Goal: Task Accomplishment & Management: Manage account settings

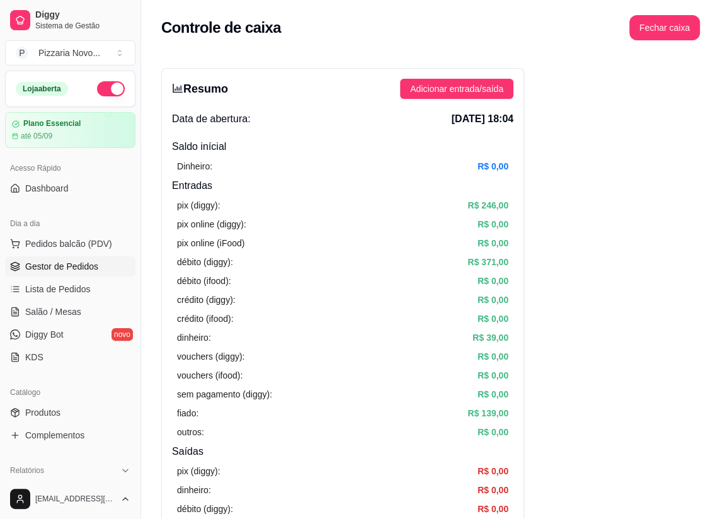
click at [73, 266] on span "Gestor de Pedidos" at bounding box center [61, 266] width 73 height 13
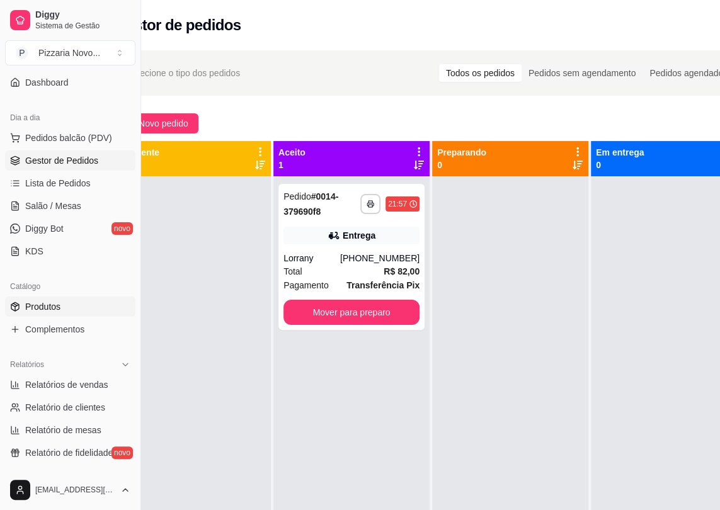
scroll to position [171, 0]
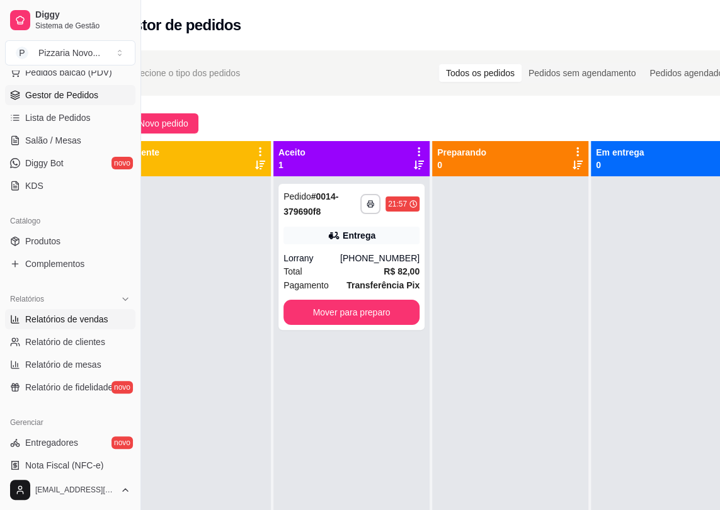
click at [76, 314] on span "Relatórios de vendas" at bounding box center [66, 319] width 83 height 13
select select "ALL"
select select "0"
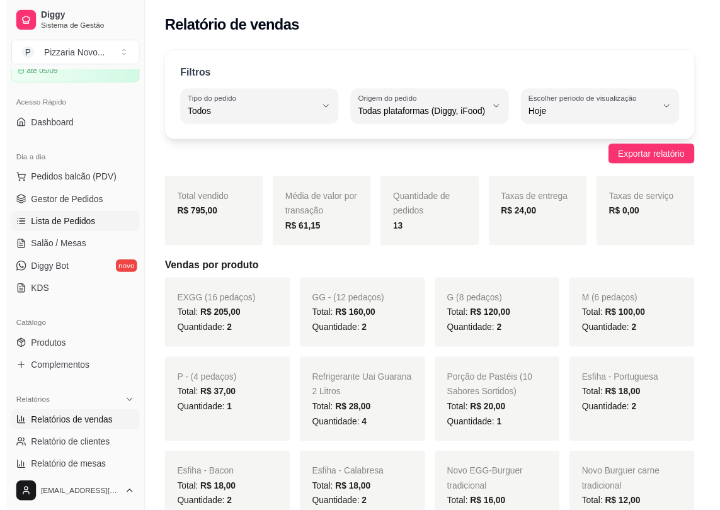
scroll to position [57, 0]
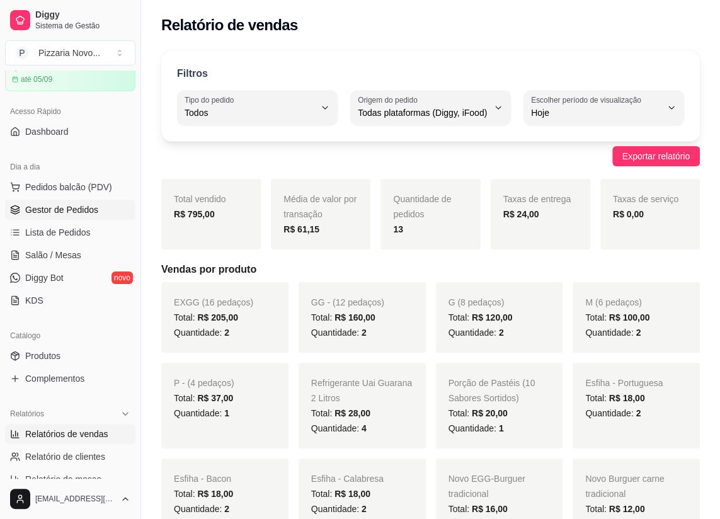
click at [69, 215] on link "Gestor de Pedidos" at bounding box center [70, 210] width 130 height 20
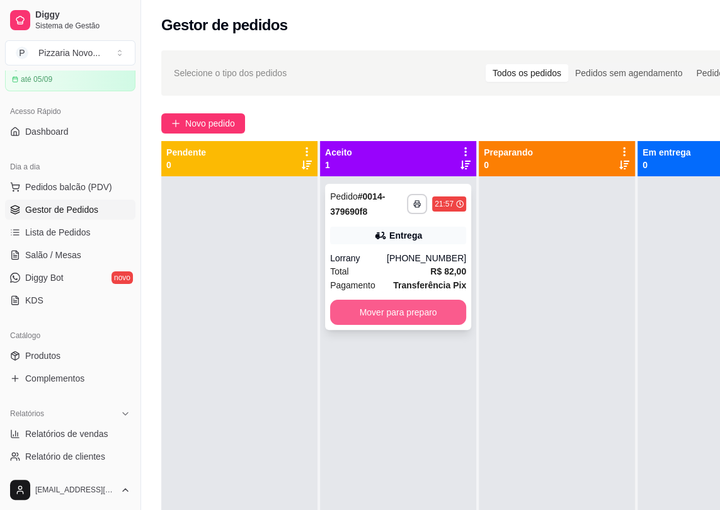
click at [346, 302] on button "Mover para preparo" at bounding box center [398, 312] width 136 height 25
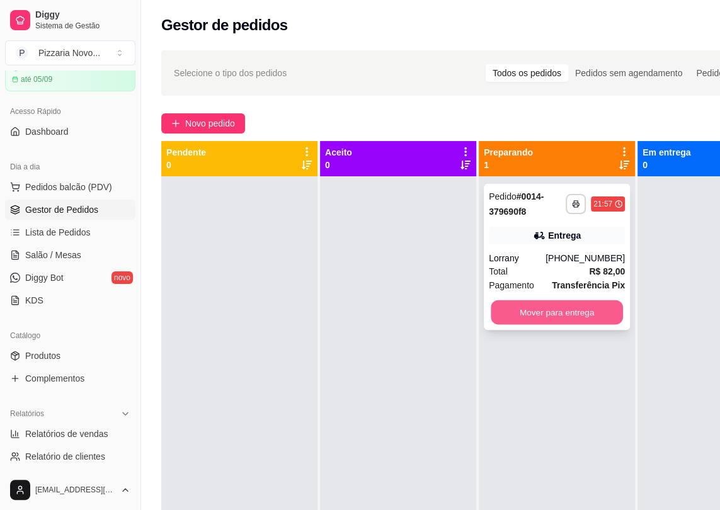
click at [523, 305] on button "Mover para entrega" at bounding box center [557, 312] width 132 height 25
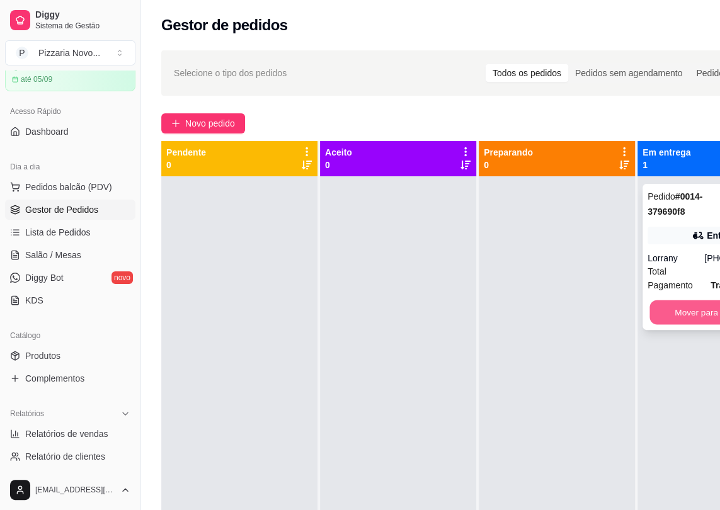
click at [688, 315] on button "Mover para finalizado" at bounding box center [715, 312] width 132 height 25
click at [655, 310] on button "Mover para finalizado" at bounding box center [715, 312] width 136 height 25
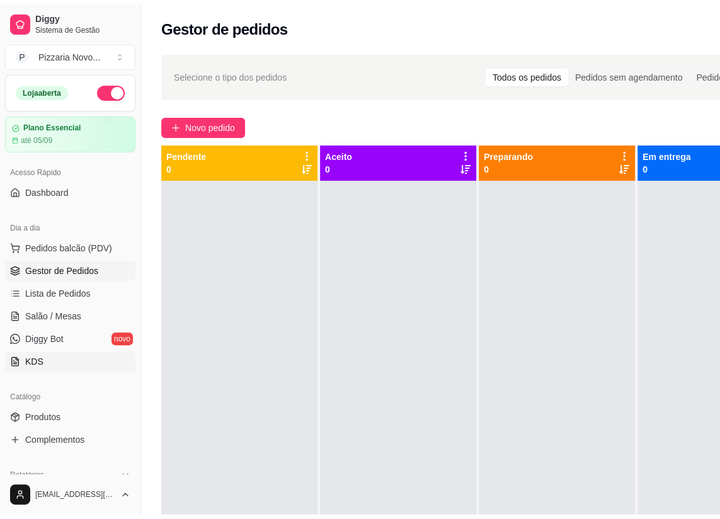
scroll to position [57, 0]
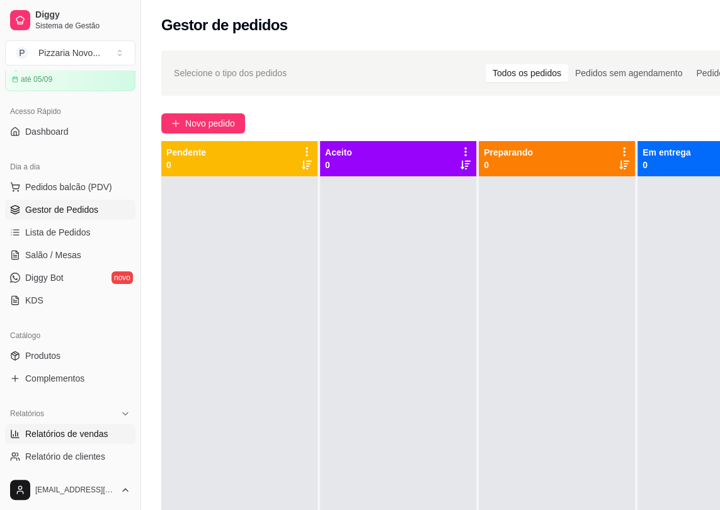
click at [67, 438] on span "Relatórios de vendas" at bounding box center [66, 434] width 83 height 13
select select "ALL"
select select "0"
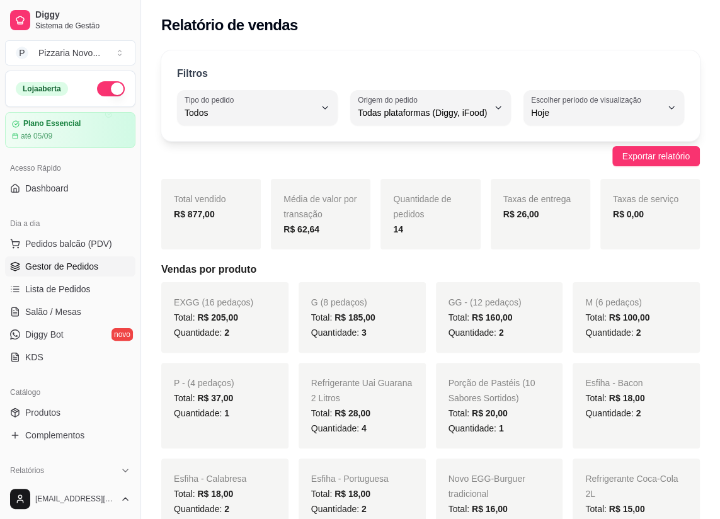
click at [72, 260] on span "Gestor de Pedidos" at bounding box center [61, 266] width 73 height 13
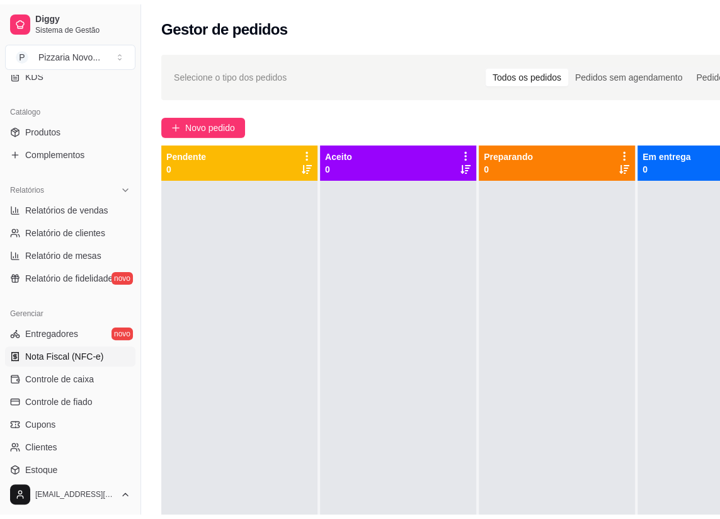
scroll to position [286, 0]
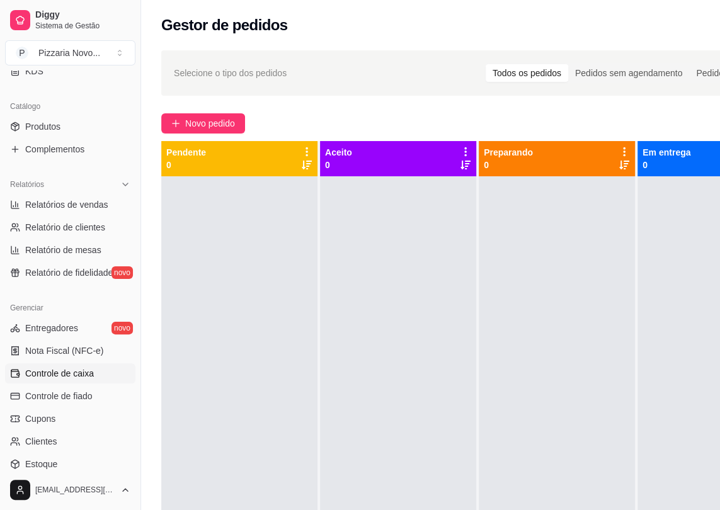
click at [88, 377] on span "Controle de caixa" at bounding box center [59, 373] width 69 height 13
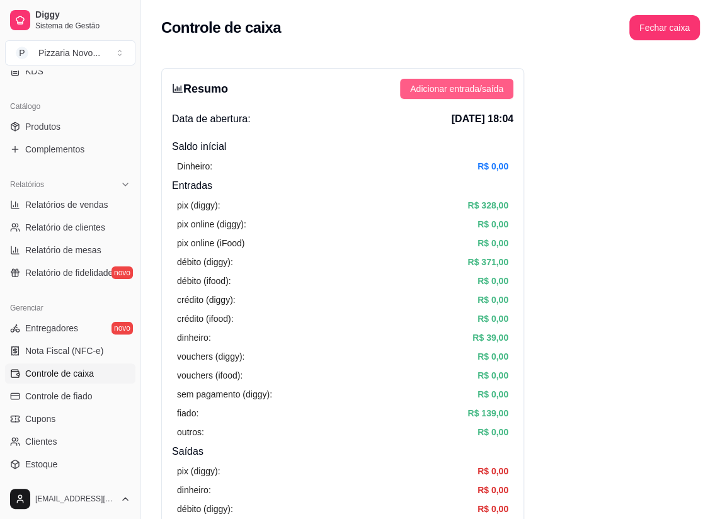
click at [483, 92] on span "Adicionar entrada/saída" at bounding box center [456, 89] width 93 height 14
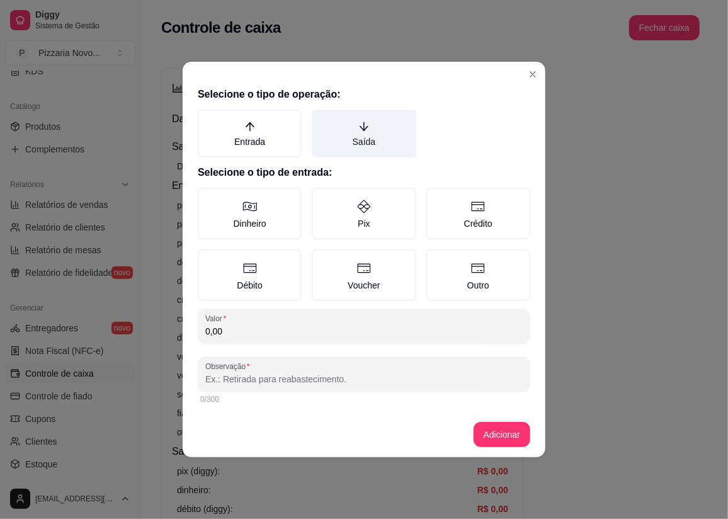
click at [325, 149] on label "Saída" at bounding box center [364, 134] width 104 height 48
click at [321, 119] on button "Saída" at bounding box center [316, 114] width 10 height 10
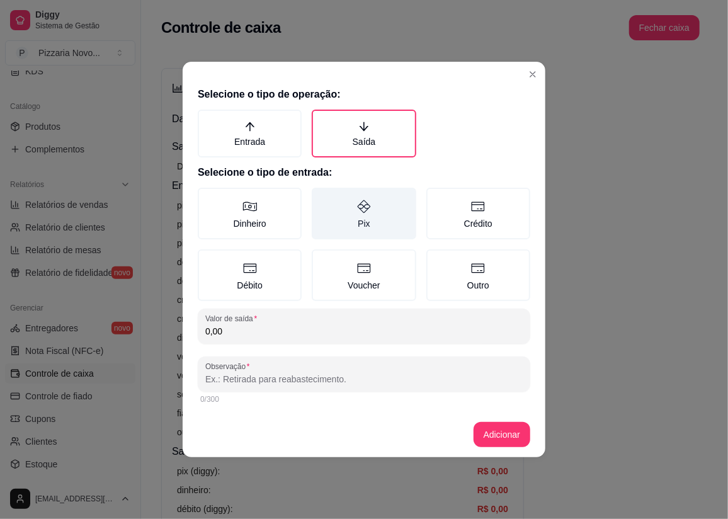
click at [348, 232] on label "Pix" at bounding box center [364, 214] width 104 height 52
click at [321, 197] on button "Pix" at bounding box center [316, 192] width 10 height 10
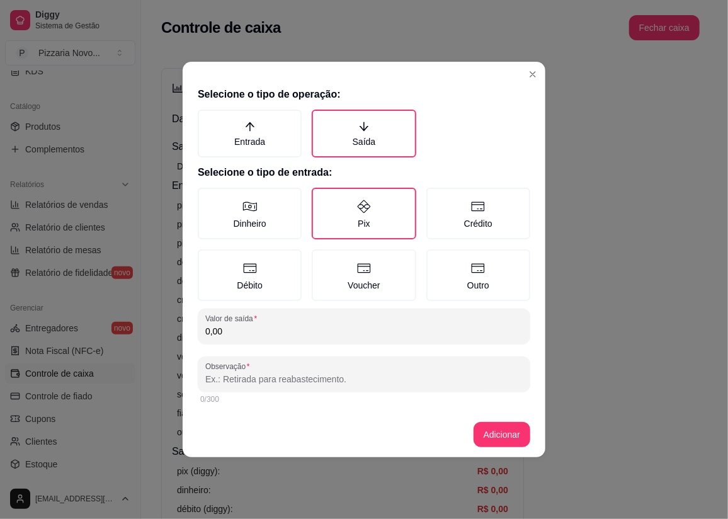
click at [324, 330] on input "0,00" at bounding box center [363, 331] width 317 height 13
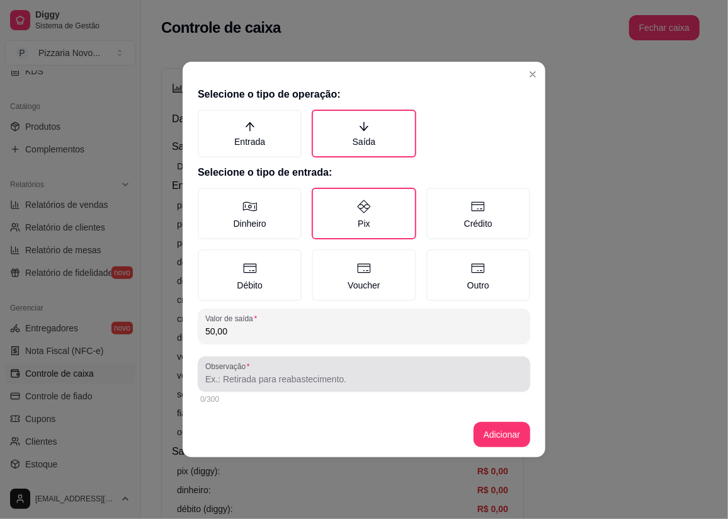
type input "50,00"
click at [359, 371] on div at bounding box center [363, 374] width 317 height 25
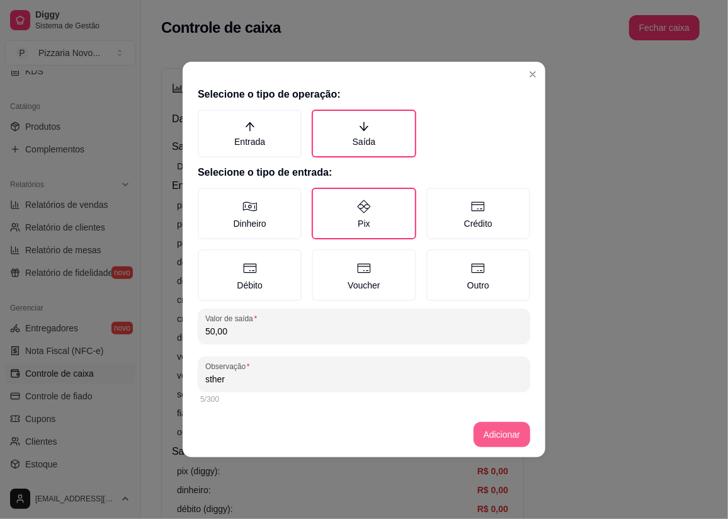
type input "sther"
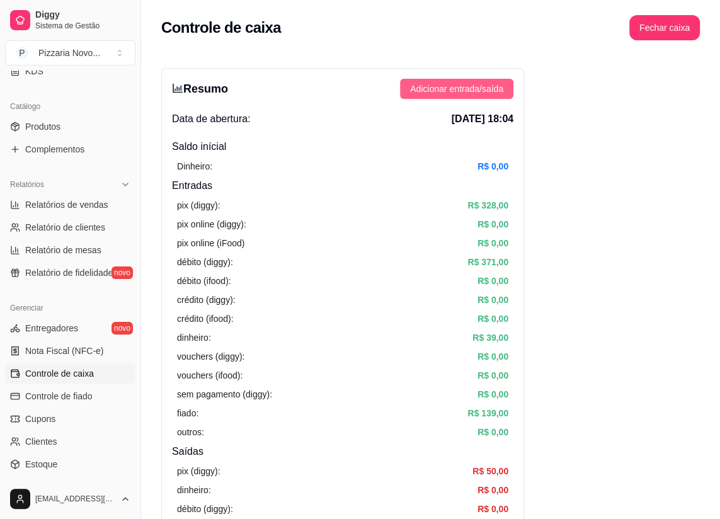
click at [458, 83] on span "Adicionar entrada/saída" at bounding box center [456, 89] width 93 height 14
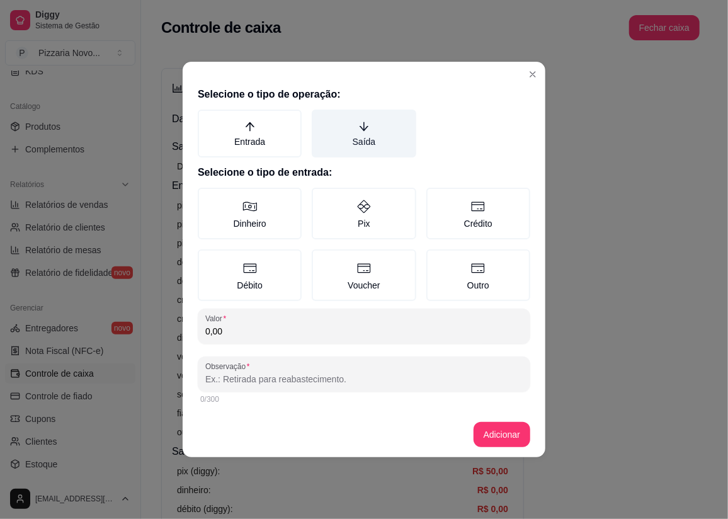
click at [365, 139] on label "Saída" at bounding box center [364, 134] width 104 height 48
click at [321, 119] on button "Saída" at bounding box center [316, 114] width 10 height 10
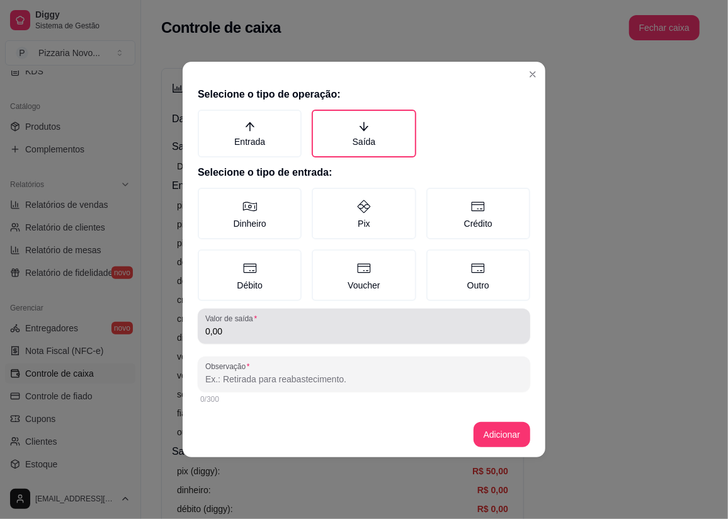
click at [358, 341] on div "Valor de saída 0,00" at bounding box center [364, 326] width 333 height 35
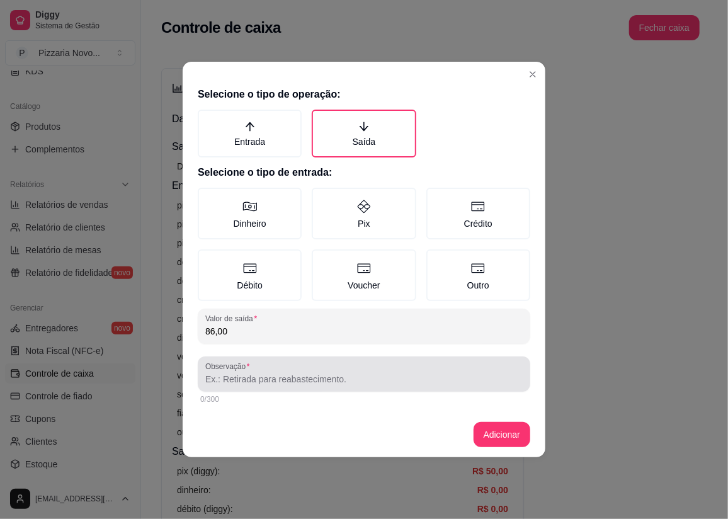
type input "86,00"
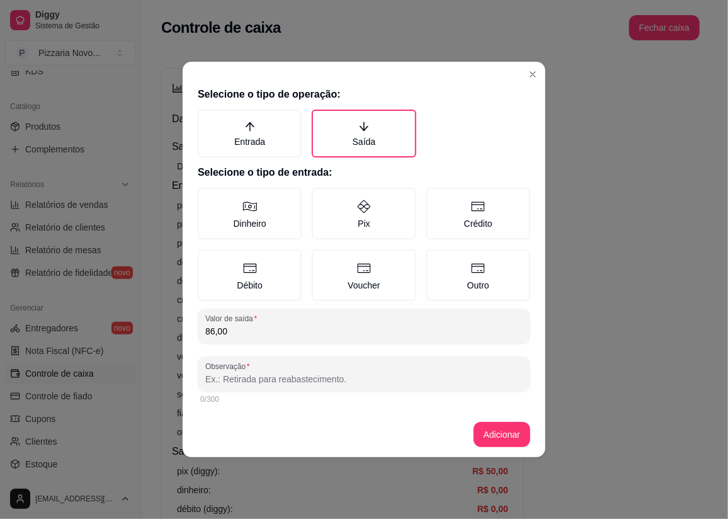
click at [359, 392] on div "0/300" at bounding box center [364, 399] width 333 height 15
click at [326, 195] on label "Pix" at bounding box center [364, 214] width 104 height 52
click at [321, 195] on button "Pix" at bounding box center [316, 192] width 10 height 10
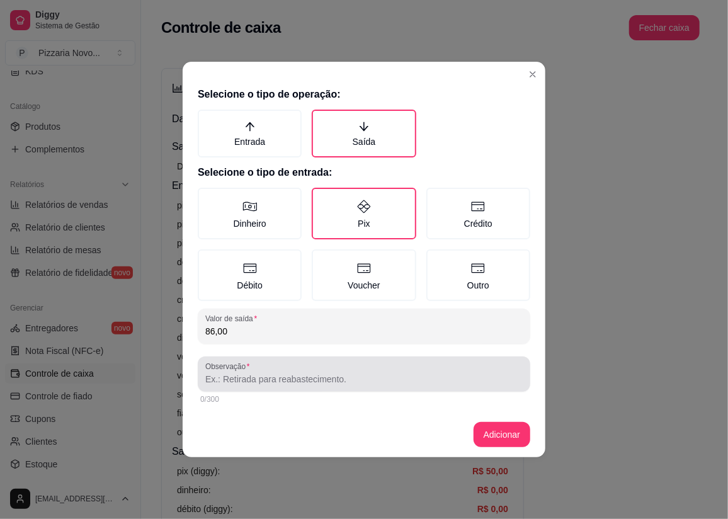
click at [295, 387] on div "Observação" at bounding box center [364, 373] width 333 height 35
click at [226, 386] on div "Observação motpoboy" at bounding box center [364, 373] width 333 height 35
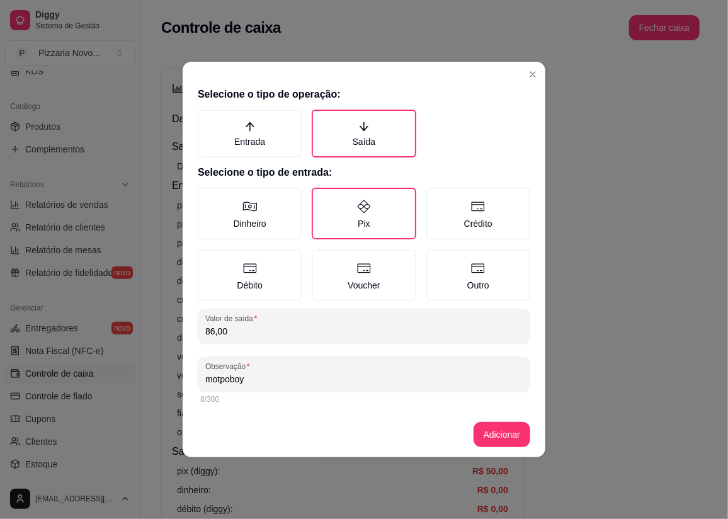
click at [227, 379] on input "motpoboy" at bounding box center [363, 379] width 317 height 13
type input "motoboy"
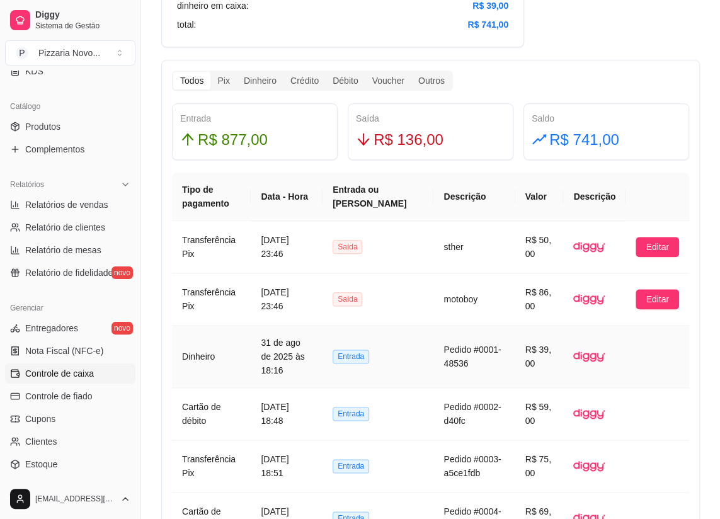
scroll to position [973, 0]
